Goal: Task Accomplishment & Management: Complete application form

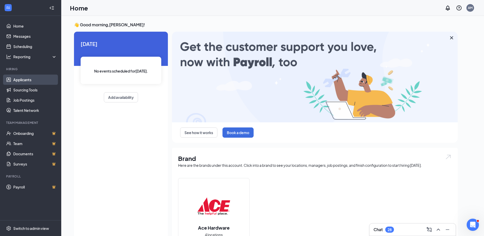
click at [18, 80] on link "Applicants" at bounding box center [35, 80] width 44 height 10
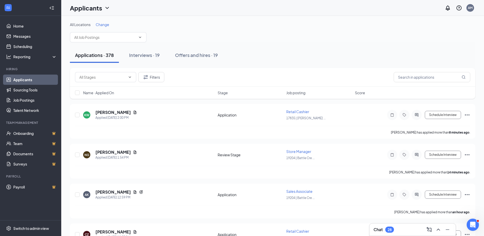
click at [103, 55] on div "Applications · 378" at bounding box center [94, 55] width 39 height 6
click at [31, 75] on link "Applicants" at bounding box center [35, 80] width 44 height 10
click at [106, 6] on icon "ChevronDown" at bounding box center [107, 8] width 6 height 6
click at [164, 6] on div "Applicants AM" at bounding box center [272, 8] width 423 height 16
click at [144, 3] on div "Applicants AM" at bounding box center [272, 8] width 423 height 16
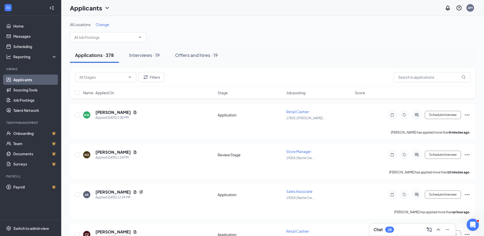
click at [142, 9] on div "Applicants AM" at bounding box center [272, 8] width 423 height 16
click at [122, 6] on div "Applicants AM" at bounding box center [272, 8] width 423 height 16
click at [153, 52] on div "Interviews · 19" at bounding box center [144, 55] width 31 height 6
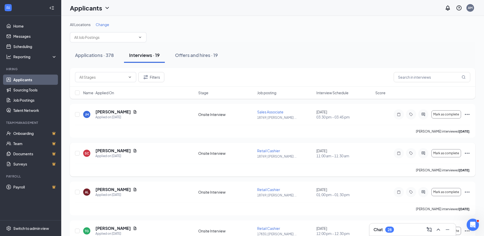
drag, startPoint x: 467, startPoint y: 153, endPoint x: 465, endPoint y: 146, distance: 8.0
click at [466, 151] on icon "Ellipses" at bounding box center [468, 153] width 6 height 6
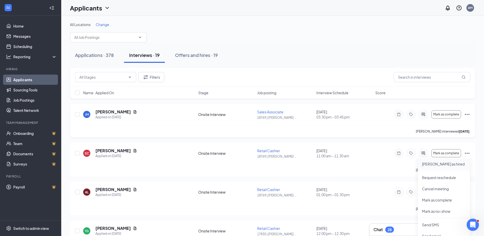
click at [438, 165] on p "Mark as hired" at bounding box center [444, 163] width 44 height 5
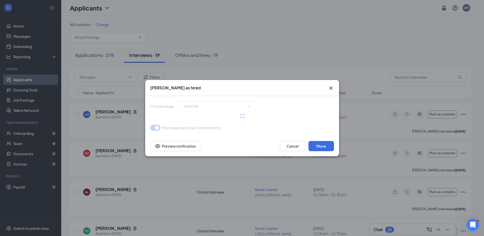
type input "Hiring Complete (final stage)"
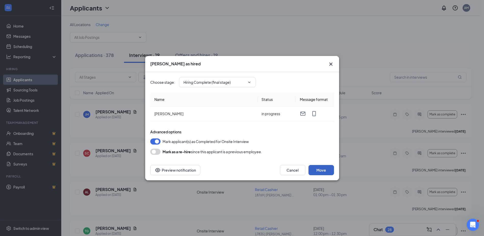
click at [327, 174] on button "Move" at bounding box center [322, 170] width 26 height 10
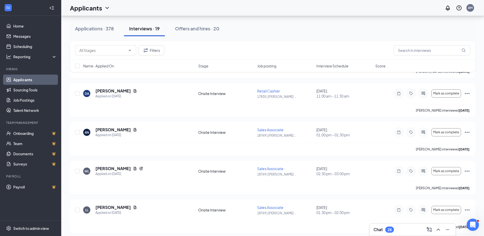
scroll to position [485, 0]
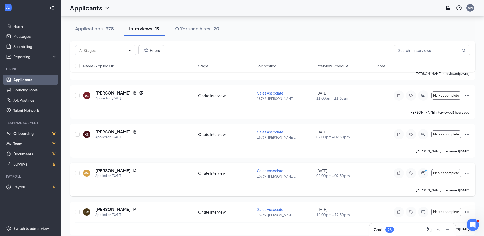
click at [470, 173] on icon "Ellipses" at bounding box center [468, 173] width 6 height 6
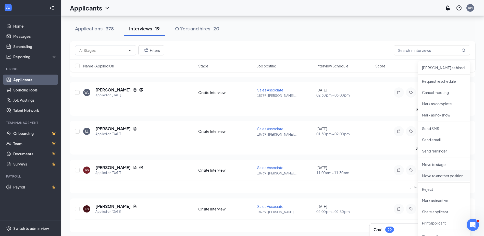
scroll to position [383, 0]
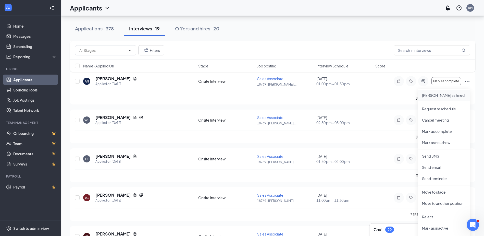
click at [442, 96] on p "Mark as hired" at bounding box center [444, 95] width 44 height 5
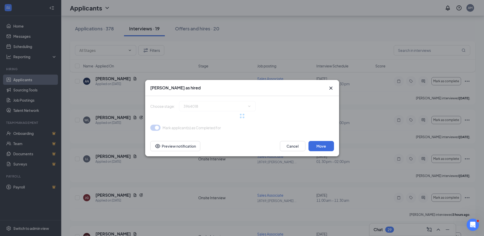
type input "Hiring Complete (final stage)"
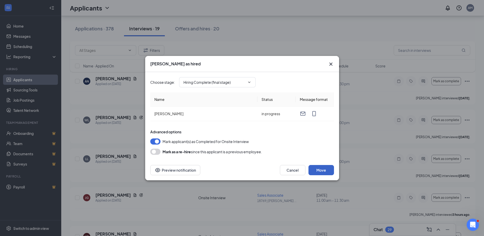
click at [320, 165] on button "Move" at bounding box center [322, 170] width 26 height 10
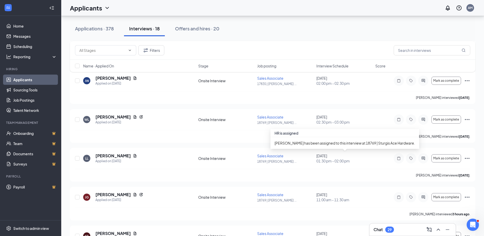
scroll to position [383, 0]
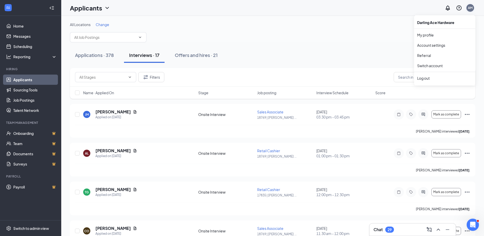
click at [470, 7] on div "AM" at bounding box center [470, 8] width 5 height 4
click at [470, 8] on div "AM" at bounding box center [470, 8] width 5 height 4
click at [424, 36] on link "My profile" at bounding box center [445, 34] width 55 height 5
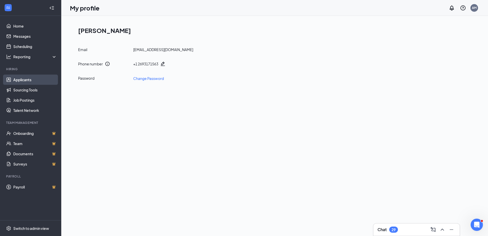
click at [27, 79] on link "Applicants" at bounding box center [35, 80] width 44 height 10
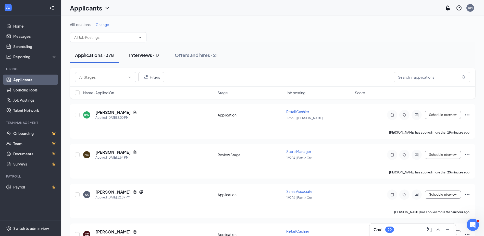
click at [143, 55] on div "Interviews · 17" at bounding box center [144, 55] width 30 height 6
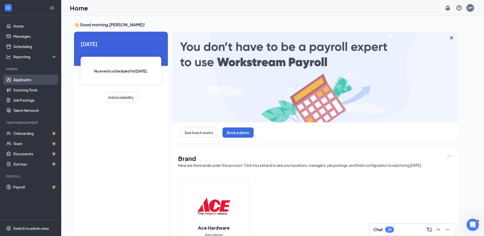
click at [20, 81] on link "Applicants" at bounding box center [35, 80] width 44 height 10
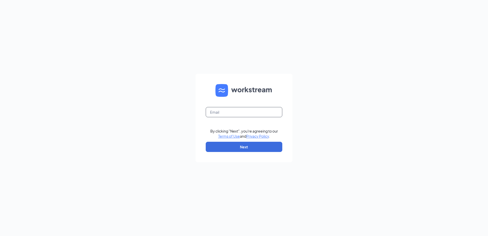
click at [256, 112] on input "text" at bounding box center [244, 112] width 77 height 10
type input "sturgisace1975@gmail.com"
click at [248, 147] on button "Next" at bounding box center [244, 147] width 77 height 10
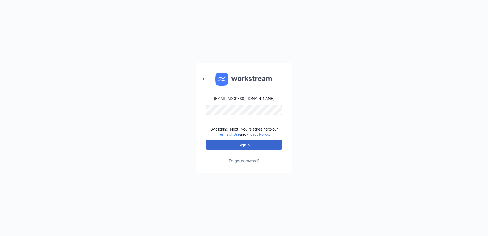
click at [248, 146] on button "Sign In" at bounding box center [244, 145] width 77 height 10
click at [247, 142] on button "Sign In" at bounding box center [244, 145] width 77 height 10
click at [244, 145] on button "Sign In" at bounding box center [244, 145] width 77 height 10
click at [244, 146] on button "Sign In" at bounding box center [244, 145] width 77 height 10
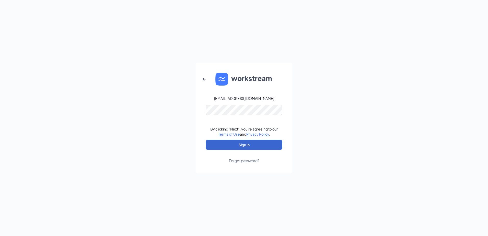
click at [243, 146] on button "Sign In" at bounding box center [244, 145] width 77 height 10
click at [243, 145] on button "Sign In" at bounding box center [244, 145] width 77 height 10
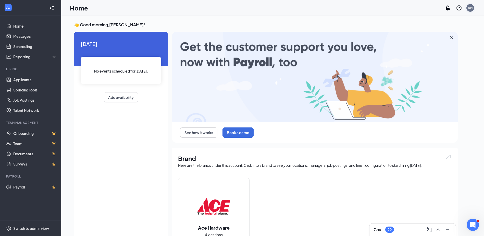
click at [470, 9] on div "AM" at bounding box center [470, 8] width 5 height 4
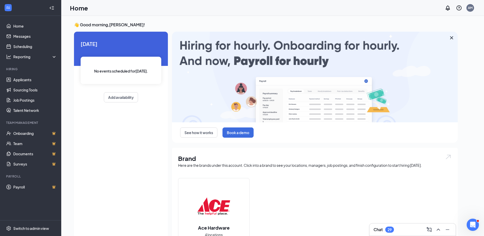
click at [428, 78] on img at bounding box center [315, 77] width 286 height 91
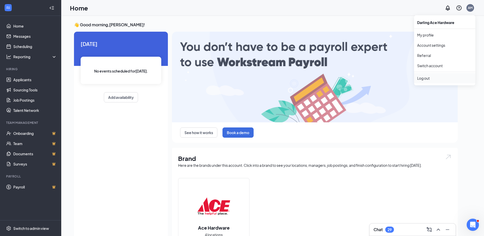
click at [453, 76] on div "Log out" at bounding box center [445, 78] width 55 height 5
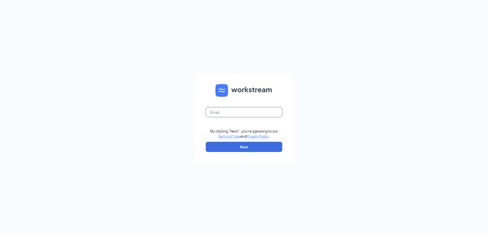
click at [237, 114] on input "text" at bounding box center [244, 112] width 77 height 10
type input "sturgisace1975@gmail.com"
click at [234, 144] on button "Next" at bounding box center [244, 147] width 77 height 10
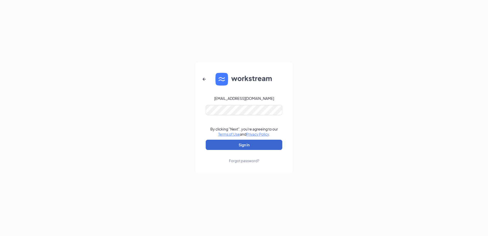
click at [234, 143] on button "Sign In" at bounding box center [244, 145] width 77 height 10
click at [217, 149] on button "Sign In" at bounding box center [244, 145] width 77 height 10
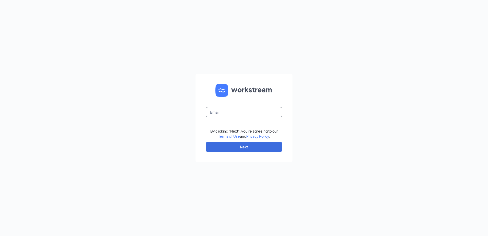
click at [252, 111] on input "text" at bounding box center [244, 112] width 77 height 10
type input "[EMAIL_ADDRESS][DOMAIN_NAME]"
click at [244, 147] on button "Next" at bounding box center [244, 147] width 77 height 10
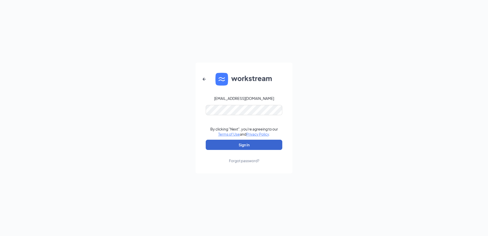
click at [255, 146] on button "Sign In" at bounding box center [244, 145] width 77 height 10
click at [256, 146] on button "Sign In" at bounding box center [244, 145] width 77 height 10
click at [256, 146] on button "submit" at bounding box center [244, 145] width 77 height 10
click at [313, 79] on div "[EMAIL_ADDRESS][DOMAIN_NAME] By clicking "Next", you're agreeing to our Terms o…" at bounding box center [244, 118] width 488 height 236
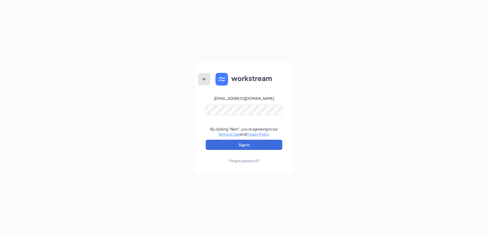
click at [203, 76] on button "button" at bounding box center [204, 79] width 12 height 12
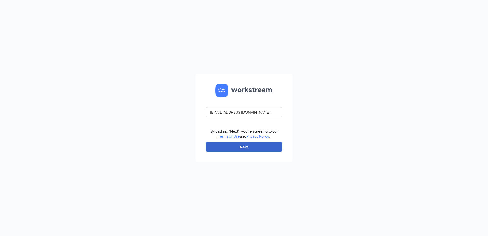
click at [255, 149] on button "Next" at bounding box center [244, 147] width 77 height 10
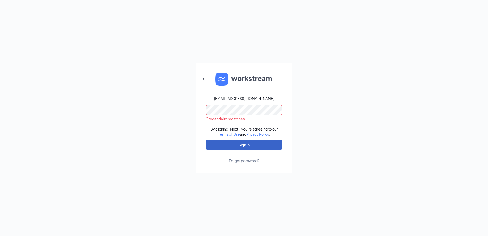
click at [259, 145] on button "Sign In" at bounding box center [244, 145] width 77 height 10
click at [195, 112] on div "[EMAIL_ADDRESS][DOMAIN_NAME] Credential mismatches. By clicking "Next", you're …" at bounding box center [244, 118] width 488 height 236
click at [200, 97] on form "[EMAIL_ADDRESS][DOMAIN_NAME] By clicking "Next", you're agreeing to our Terms o…" at bounding box center [244, 118] width 97 height 111
click at [240, 144] on button "Sign In" at bounding box center [244, 145] width 77 height 10
click at [206, 140] on button "Sign In" at bounding box center [244, 145] width 77 height 10
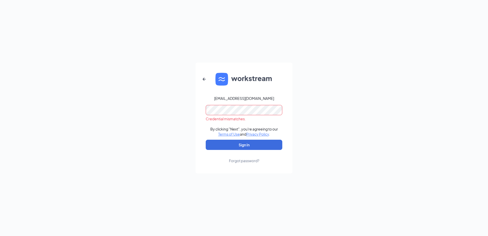
click at [252, 91] on form "[EMAIL_ADDRESS][DOMAIN_NAME] Credential mismatches. By clicking "Next", you're …" at bounding box center [244, 118] width 97 height 111
click at [203, 110] on form "sturgisace1975@gmail.com Credential mismatches. By clicking "Next", you're agre…" at bounding box center [244, 118] width 97 height 111
click at [204, 79] on icon "ArrowLeftNew" at bounding box center [204, 79] width 6 height 6
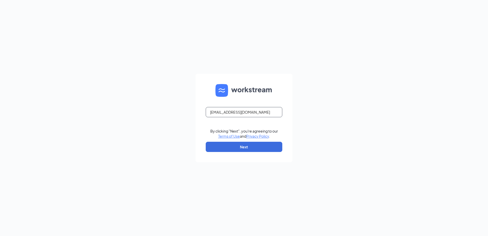
drag, startPoint x: 260, startPoint y: 111, endPoint x: 179, endPoint y: 112, distance: 81.2
click at [179, 112] on div "sturgisace1975@gmail.com By clicking "Next", you're agreeing to our Terms of Us…" at bounding box center [244, 118] width 488 height 236
click at [248, 113] on input "text" at bounding box center [244, 112] width 77 height 10
click at [215, 111] on input "text" at bounding box center [244, 112] width 77 height 10
click at [249, 117] on input "text" at bounding box center [244, 112] width 77 height 10
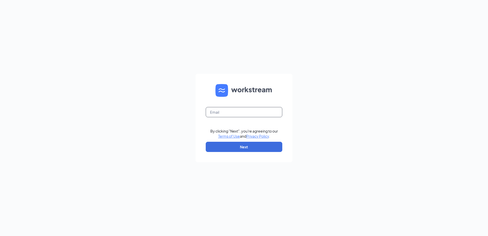
click at [248, 112] on input "text" at bounding box center [244, 112] width 77 height 10
click at [223, 110] on input "text" at bounding box center [244, 112] width 77 height 10
type input "D"
click at [235, 114] on input "text" at bounding box center [244, 112] width 77 height 10
type input "A"
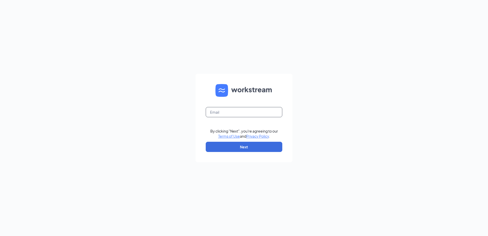
click at [243, 112] on input "text" at bounding box center [244, 112] width 77 height 10
type input "[EMAIL_ADDRESS][DOMAIN_NAME]"
click at [241, 145] on button "Next" at bounding box center [244, 147] width 77 height 10
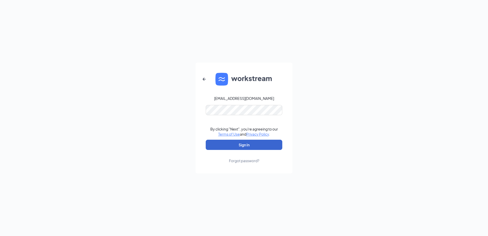
click at [241, 145] on button "Sign In" at bounding box center [244, 145] width 77 height 10
click at [241, 143] on button "Sign In" at bounding box center [244, 145] width 77 height 10
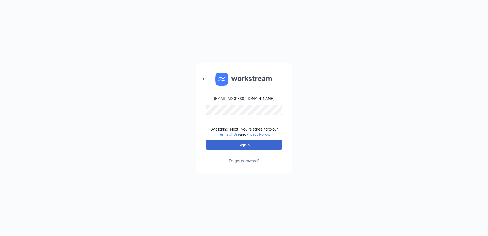
click at [241, 143] on button "Sign In" at bounding box center [244, 145] width 77 height 10
click at [241, 143] on button "submit" at bounding box center [244, 145] width 77 height 10
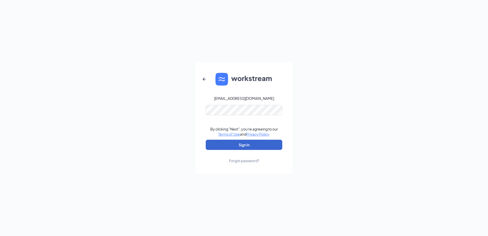
click at [241, 143] on button "Sign In" at bounding box center [244, 145] width 77 height 10
click at [241, 143] on button "submit" at bounding box center [244, 145] width 77 height 10
click at [241, 143] on button "Sign In" at bounding box center [244, 145] width 77 height 10
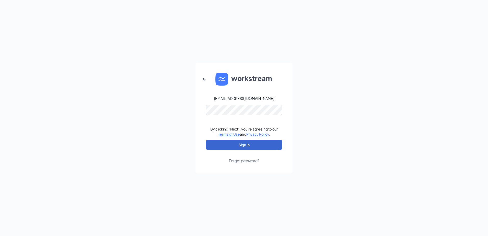
click at [241, 143] on button "Sign In" at bounding box center [244, 145] width 77 height 10
click at [241, 142] on button "submit" at bounding box center [244, 145] width 77 height 10
click at [241, 142] on button "Sign In" at bounding box center [244, 145] width 77 height 10
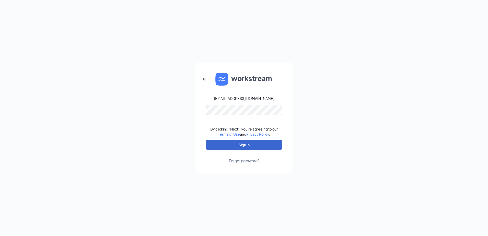
click at [241, 142] on button "Sign In" at bounding box center [244, 145] width 77 height 10
click at [241, 142] on button "submit" at bounding box center [244, 145] width 77 height 10
click at [241, 142] on button "Sign In" at bounding box center [244, 145] width 77 height 10
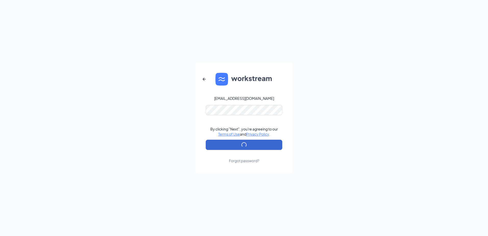
click at [241, 142] on button "submit" at bounding box center [244, 145] width 77 height 10
